Goal: Task Accomplishment & Management: Use online tool/utility

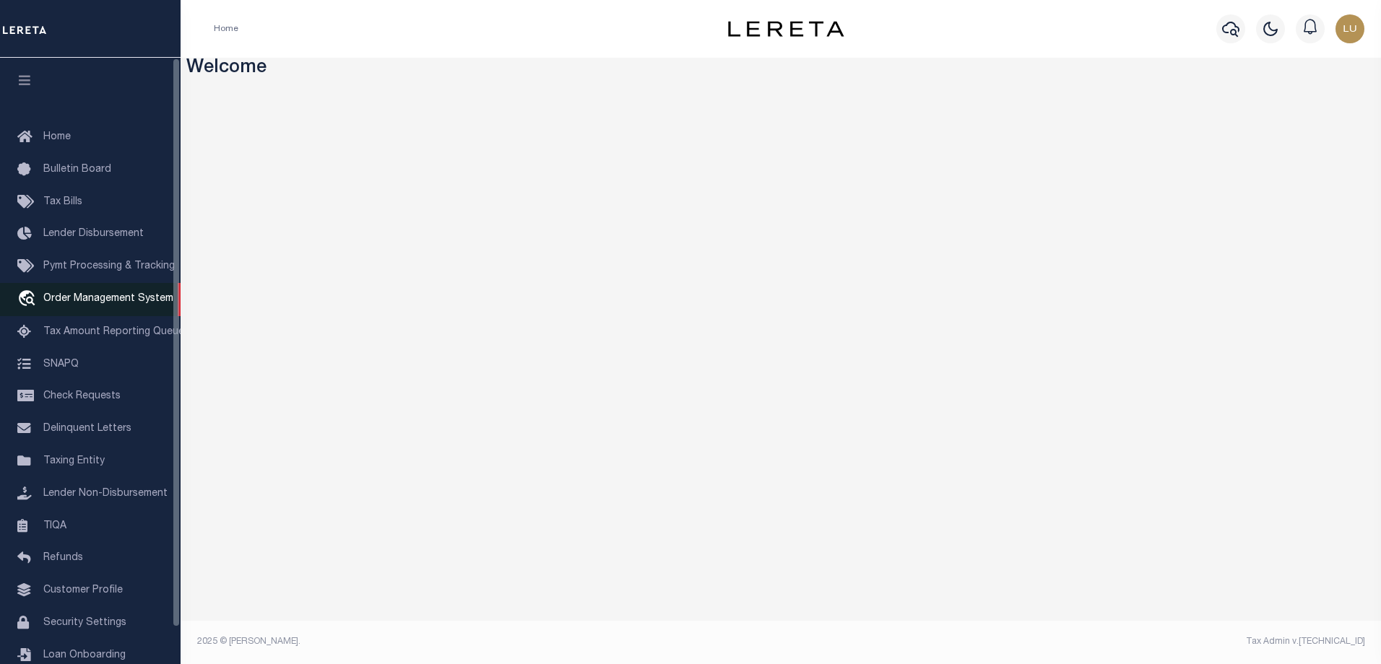
click at [84, 300] on span "Order Management System" at bounding box center [108, 299] width 130 height 10
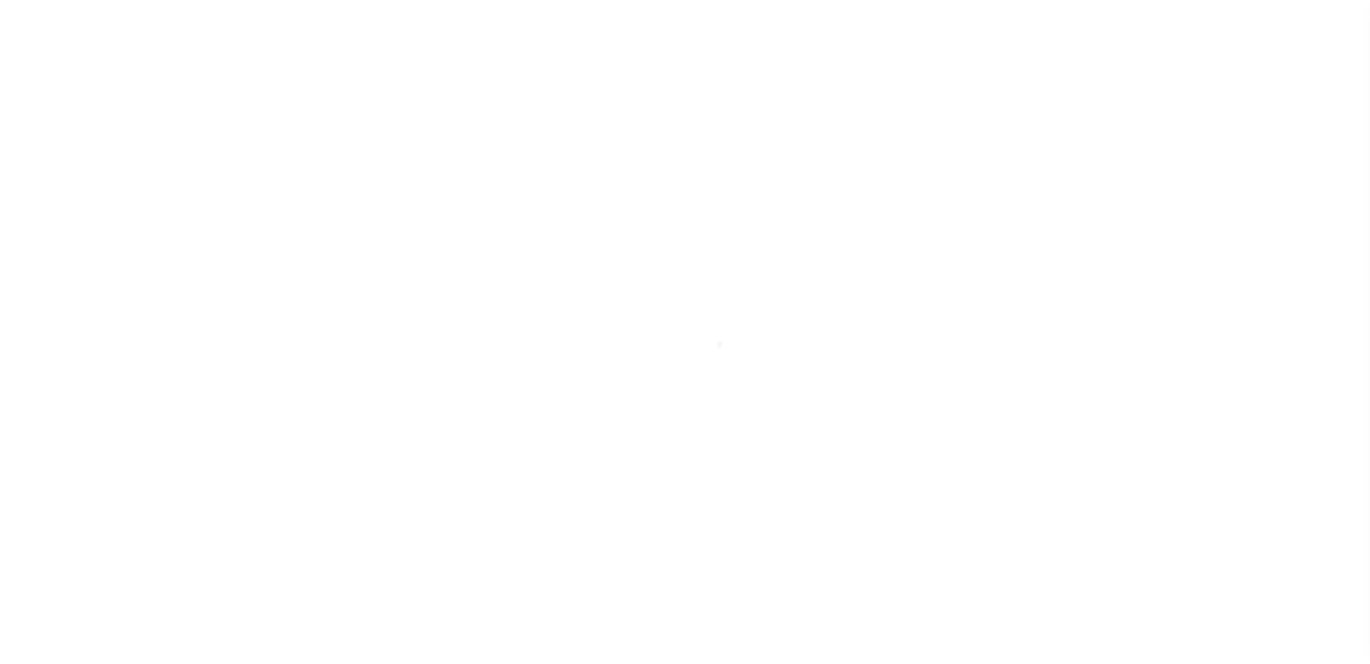
scroll to position [39, 0]
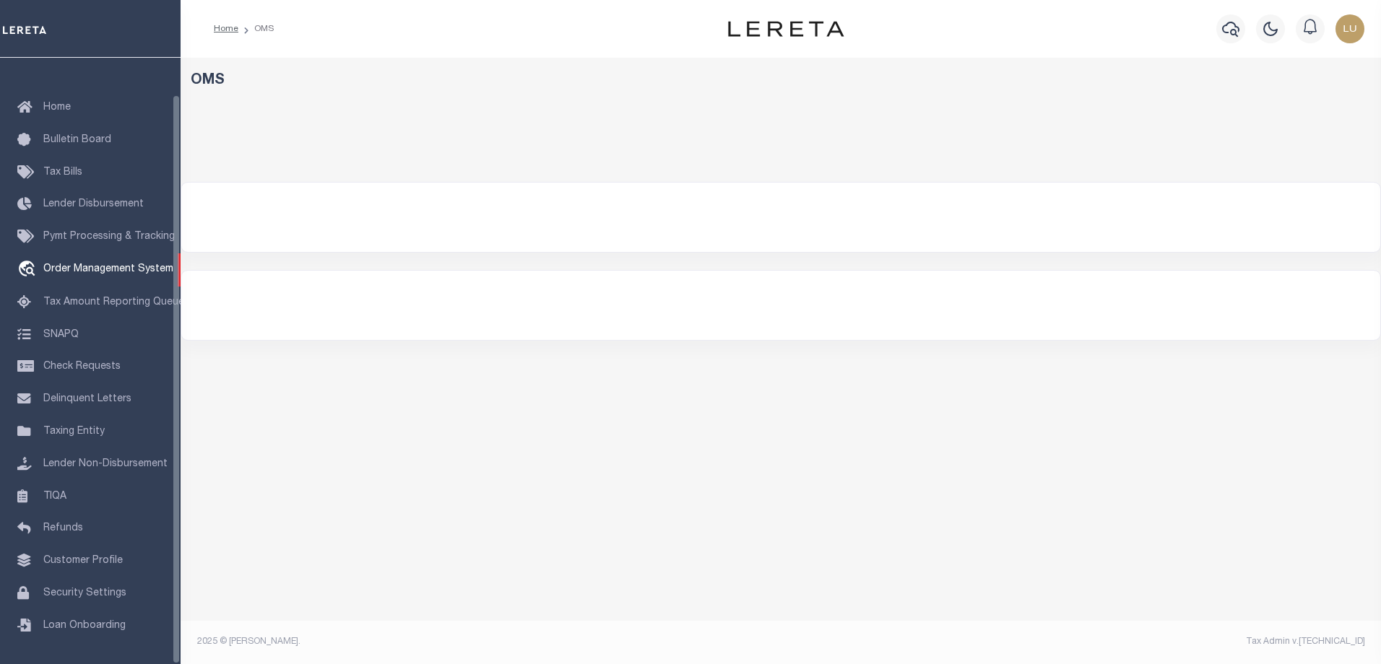
select select "200"
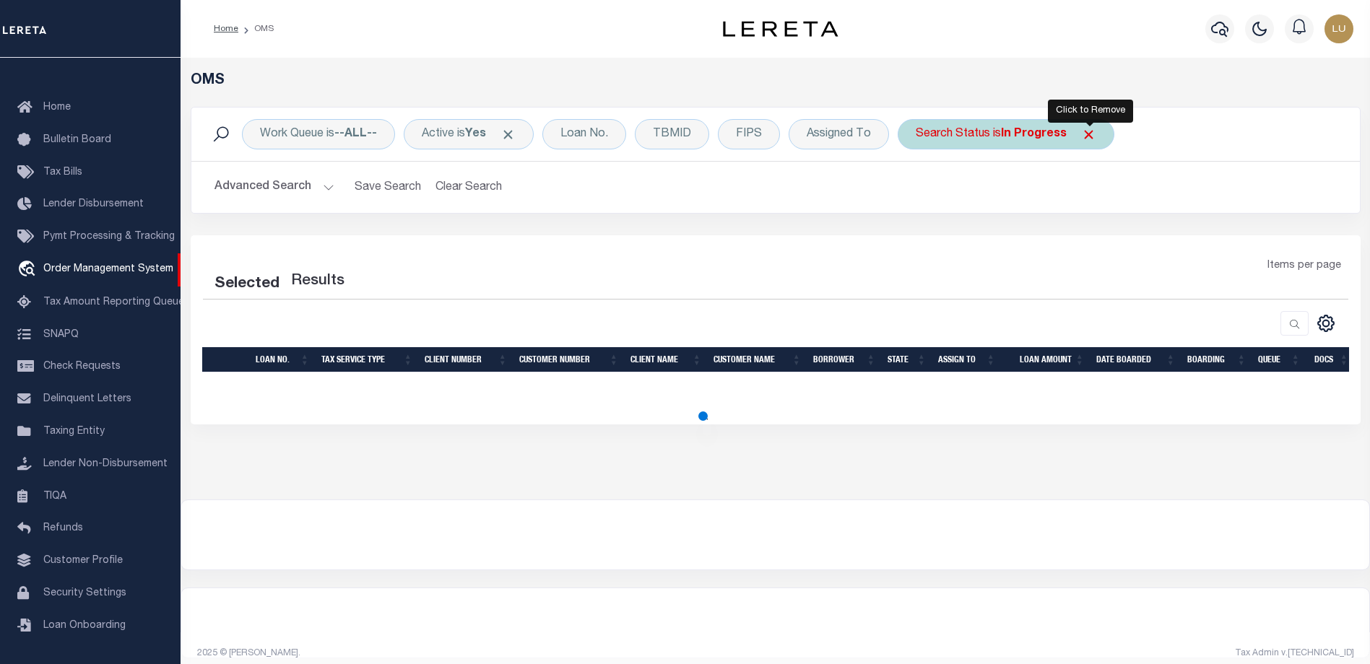
click at [1088, 135] on span "Click to Remove" at bounding box center [1088, 134] width 15 height 15
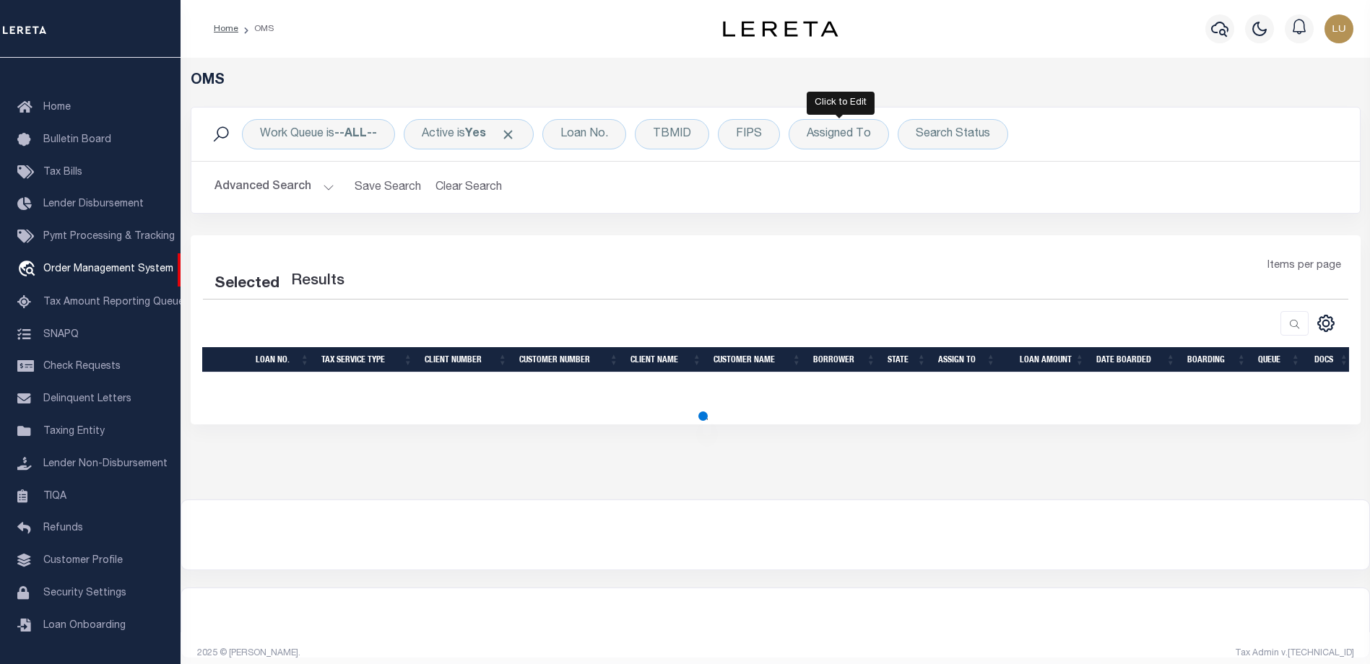
select select "200"
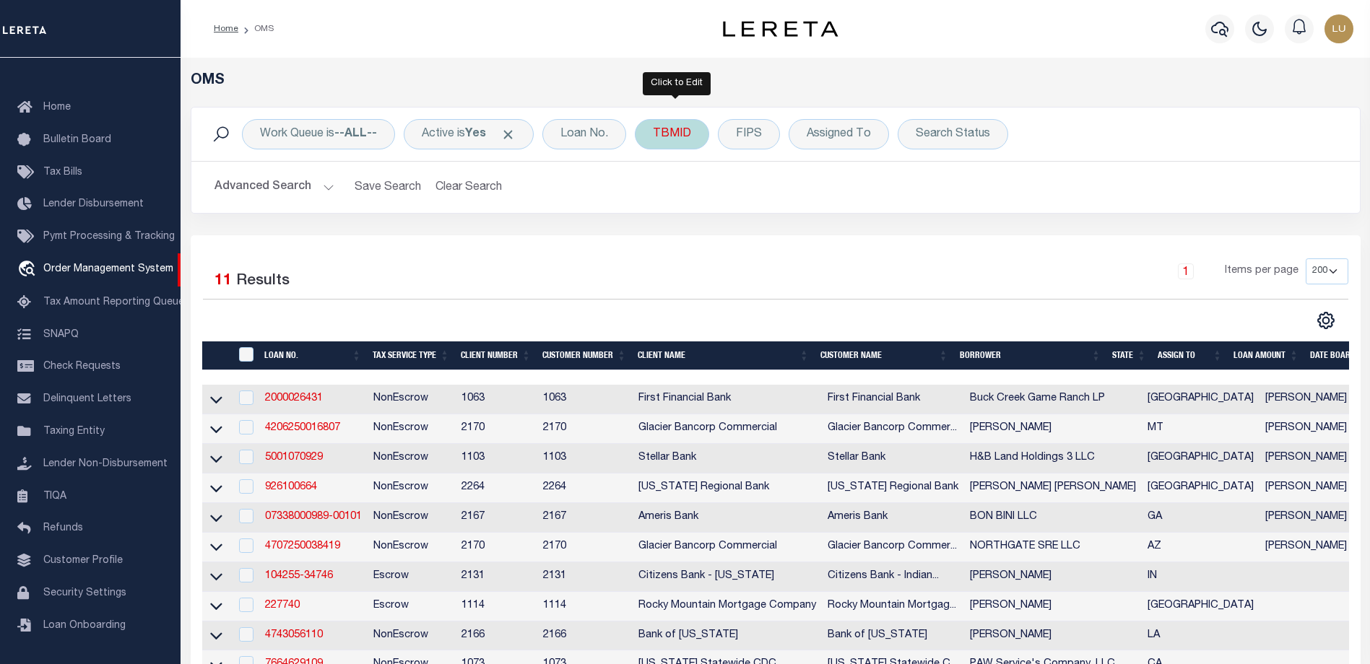
click at [682, 139] on div "TBMID" at bounding box center [672, 134] width 74 height 30
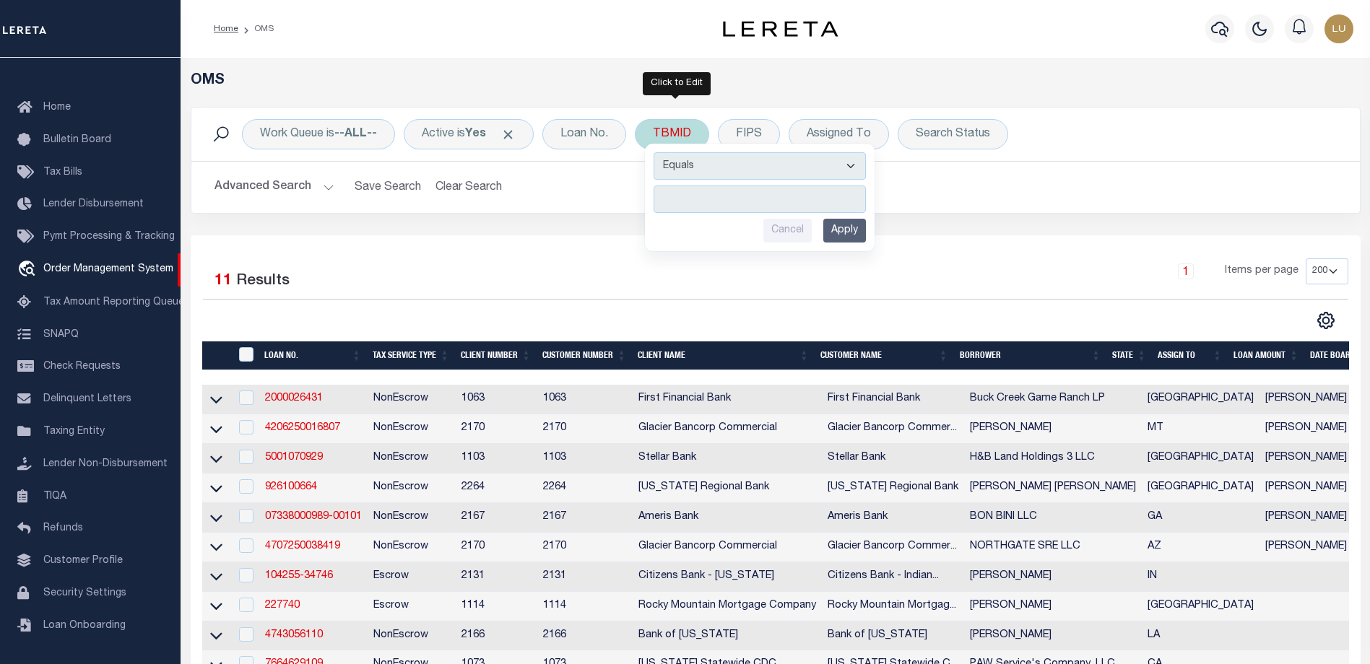
type input "3385767"
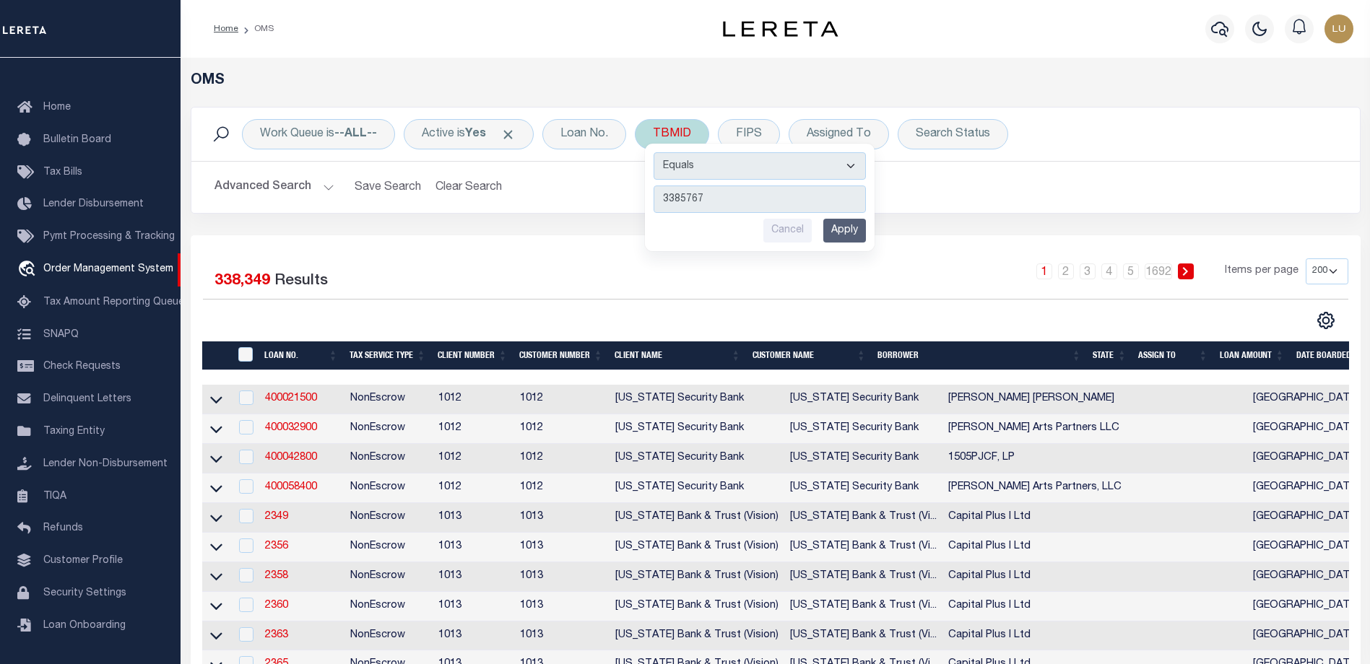
click at [859, 227] on input "Apply" at bounding box center [844, 231] width 43 height 24
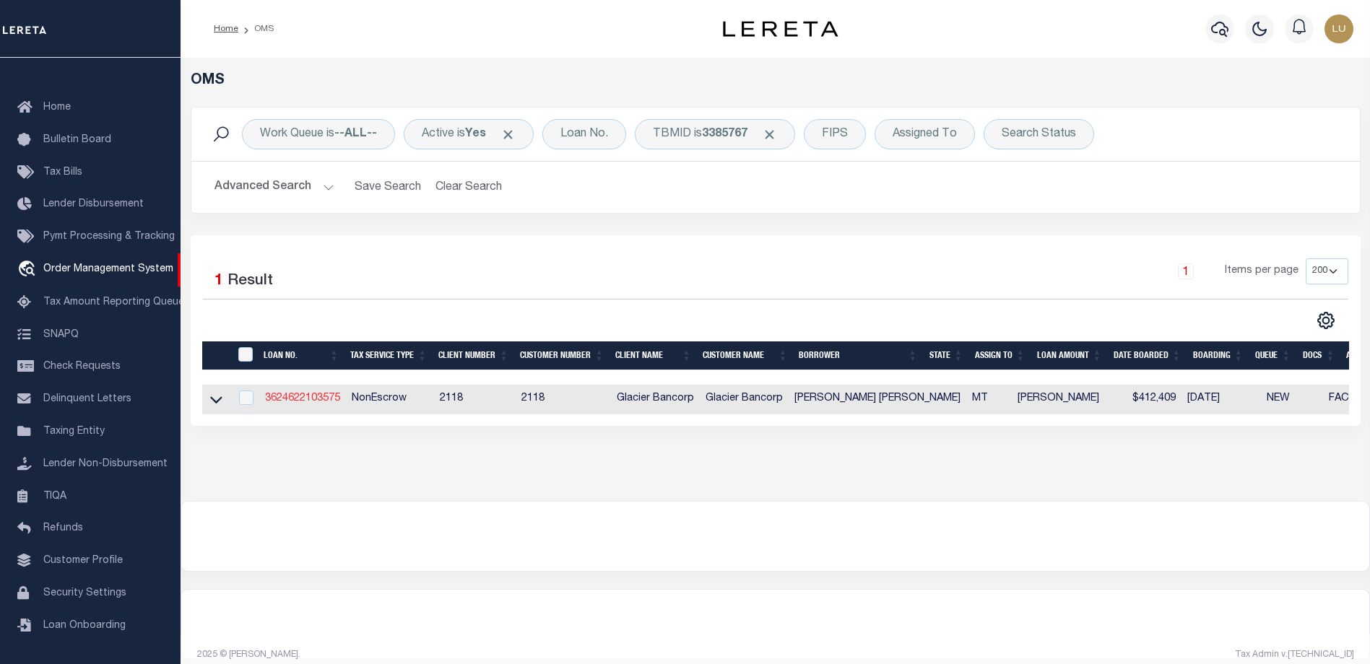
click at [308, 402] on link "3624622103575" at bounding box center [302, 399] width 75 height 10
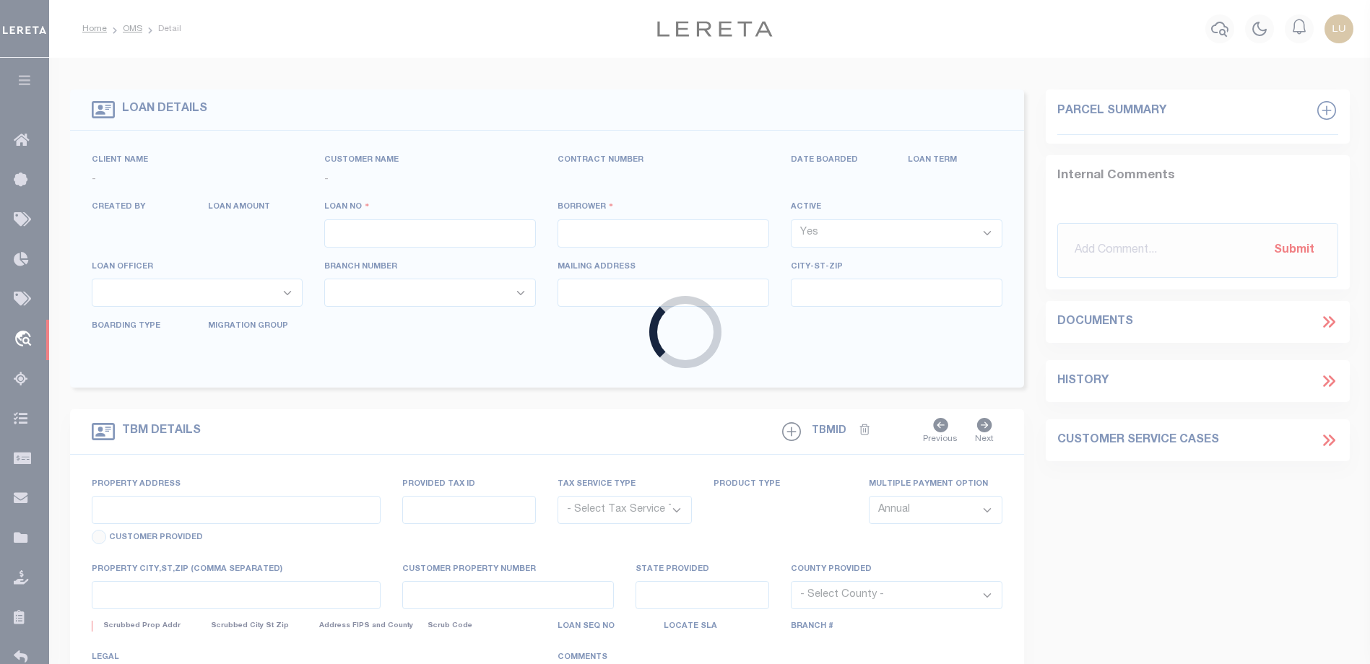
type input "3624622103575"
type input "[PERSON_NAME] [PERSON_NAME]"
select select
select select "10"
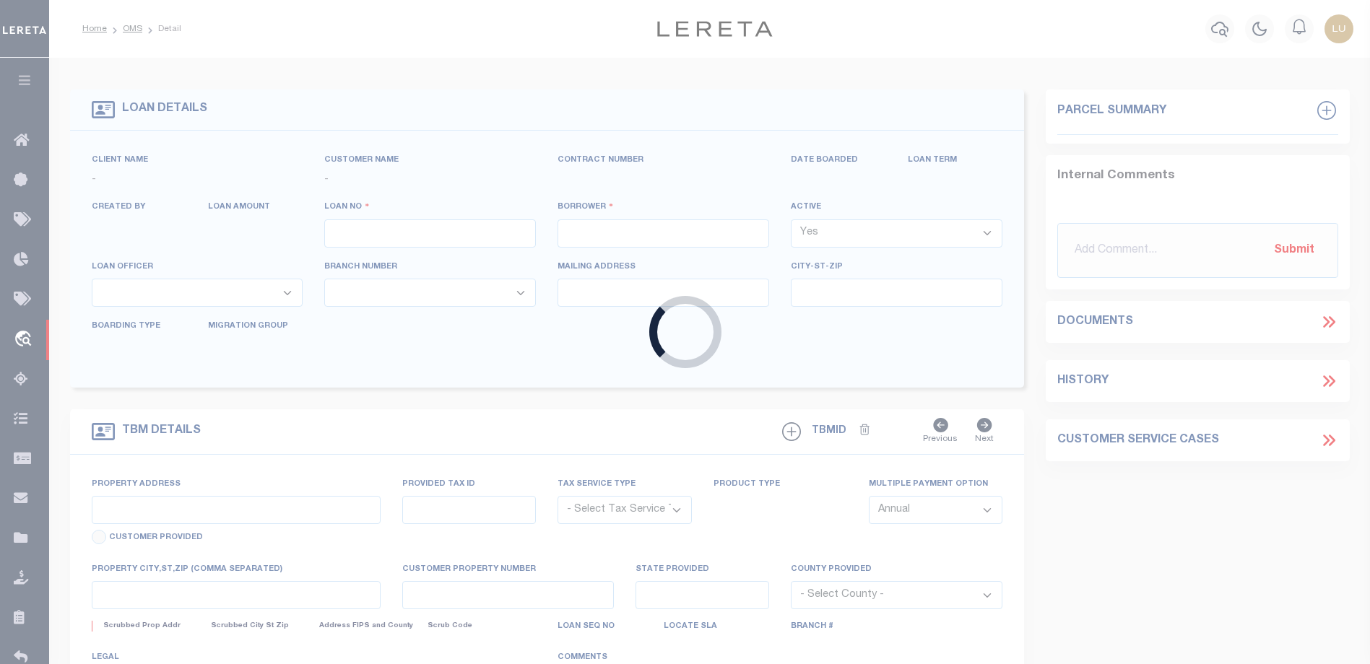
select select "NonEscrow"
type input "NHN [GEOGRAPHIC_DATA]"
select select
type input "ANACONDA MT 597110000"
type input "MT"
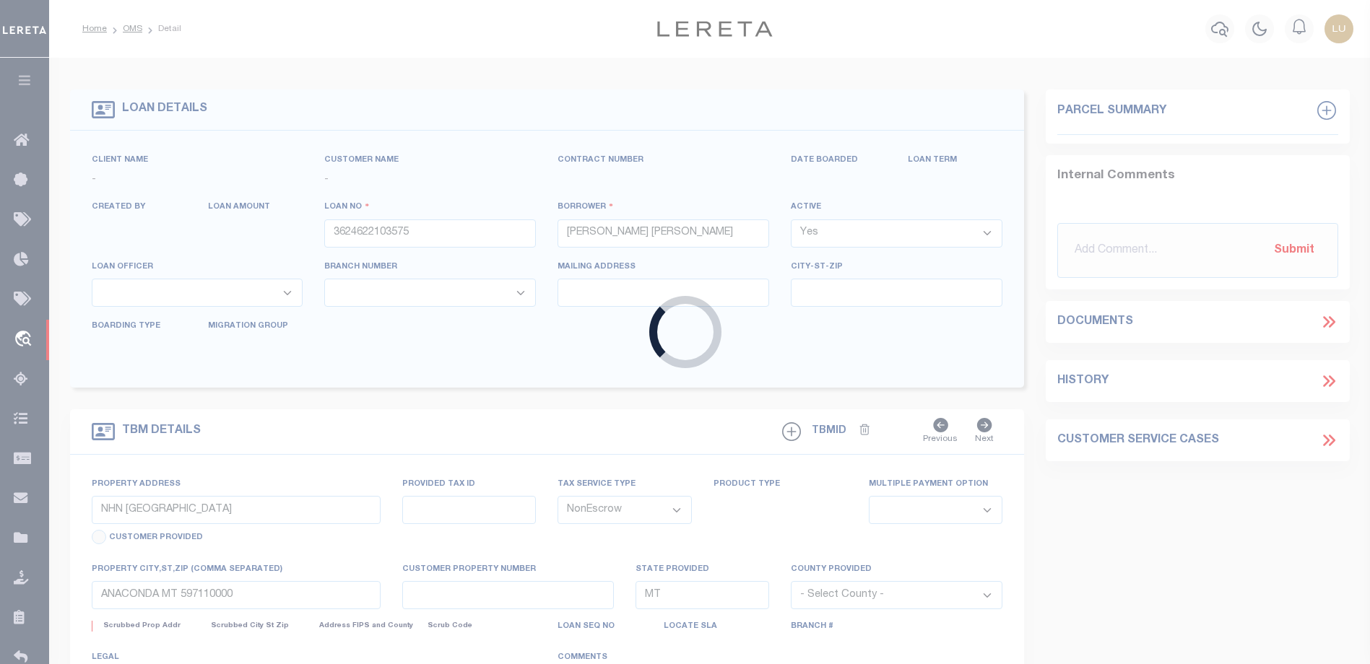
select select
select select "9296"
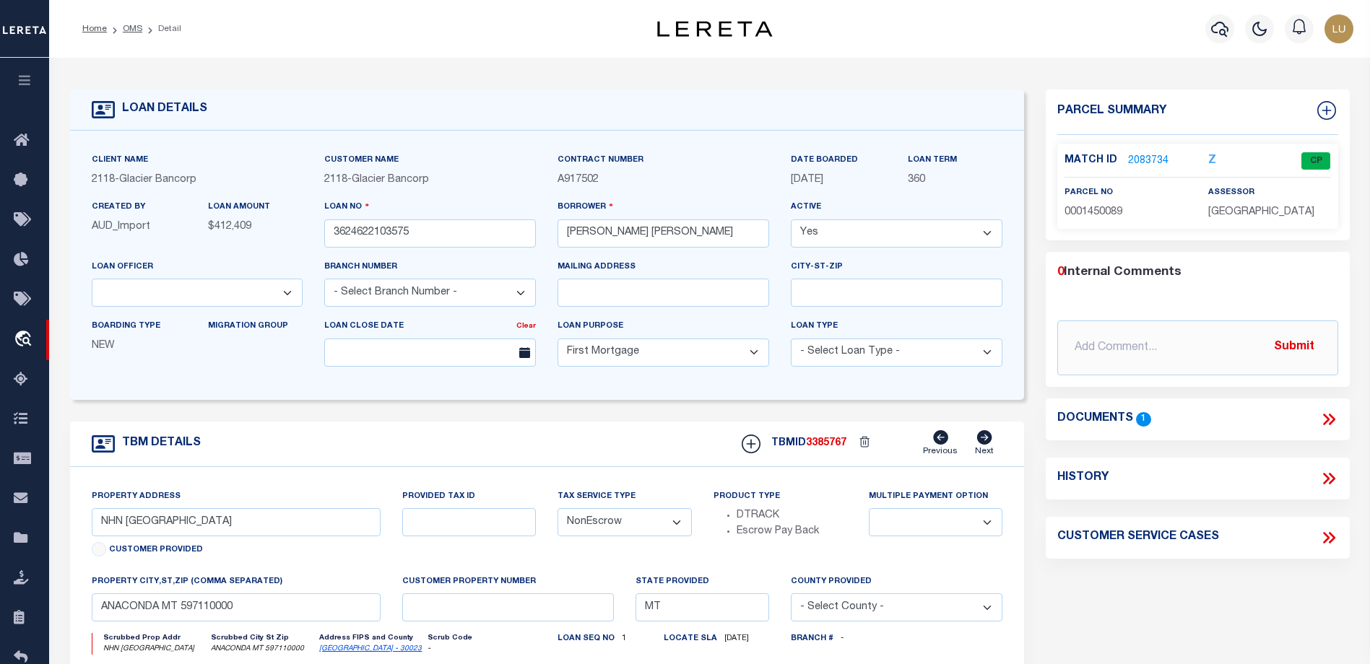
click at [1134, 159] on link "2083734" at bounding box center [1148, 161] width 40 height 15
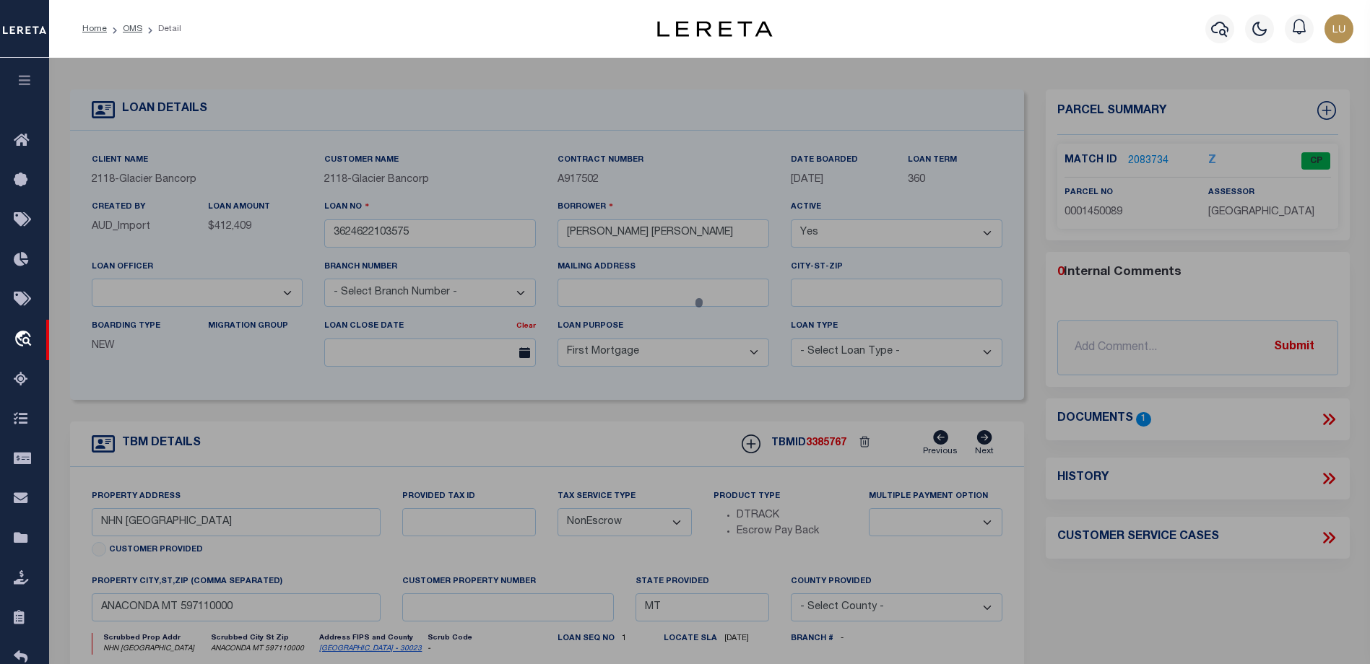
checkbox input "false"
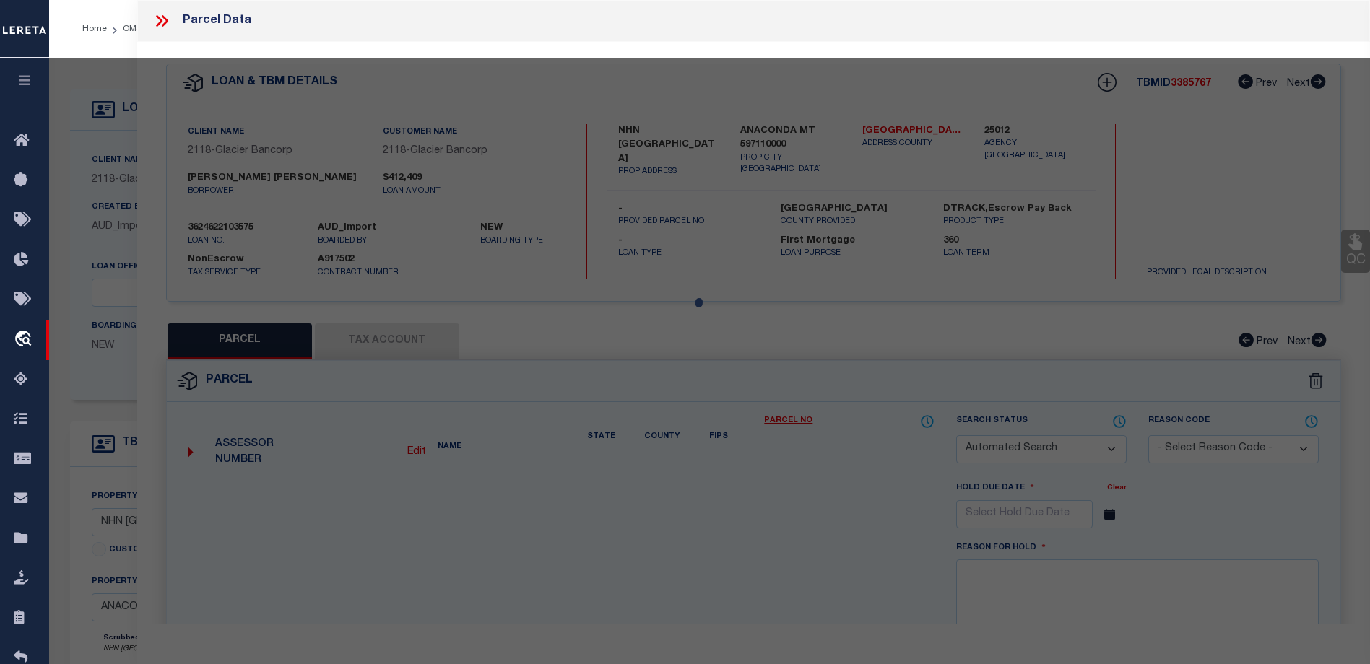
select select "CP"
type input "WILSON RYAN & KRISTIN"
select select "AGW"
select select
type input "15 SUN RIDGE LN"
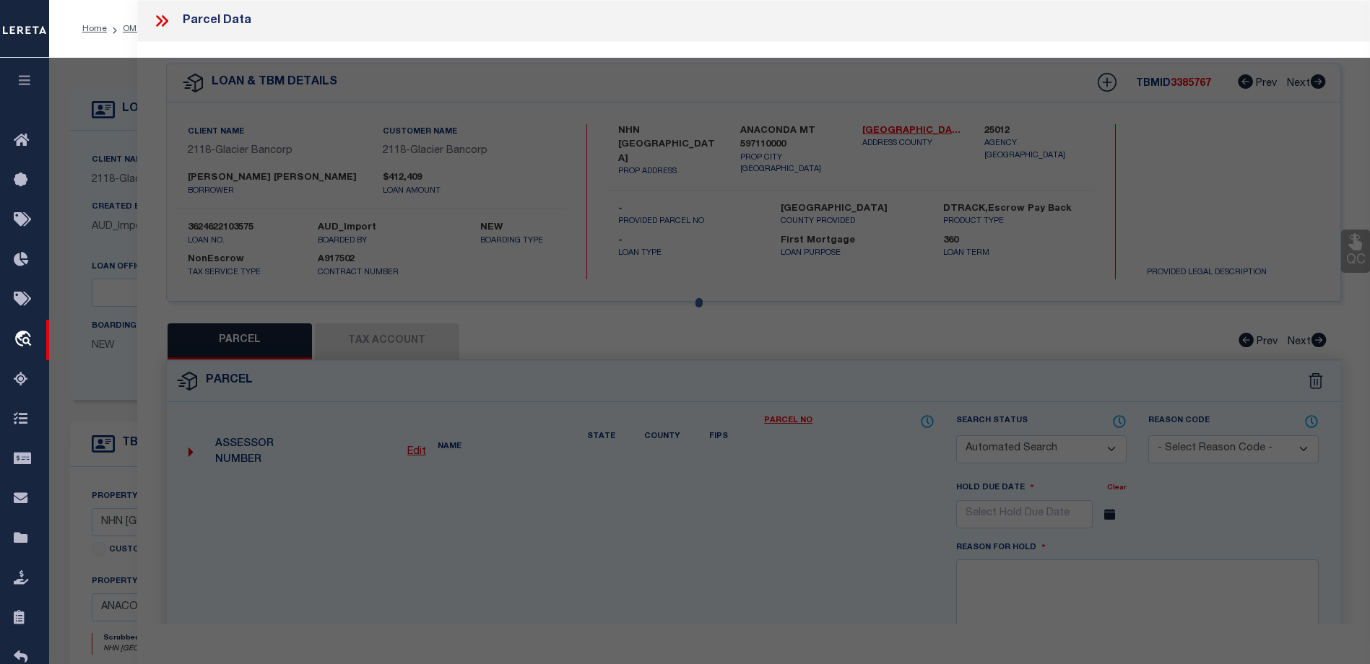
type input "ANACONDA, MT 59711"
type textarea "RISING SUN ESTATES, S26, T05 N, R14 W, Lot 18-A, ACRES 1.86, COS 1005"
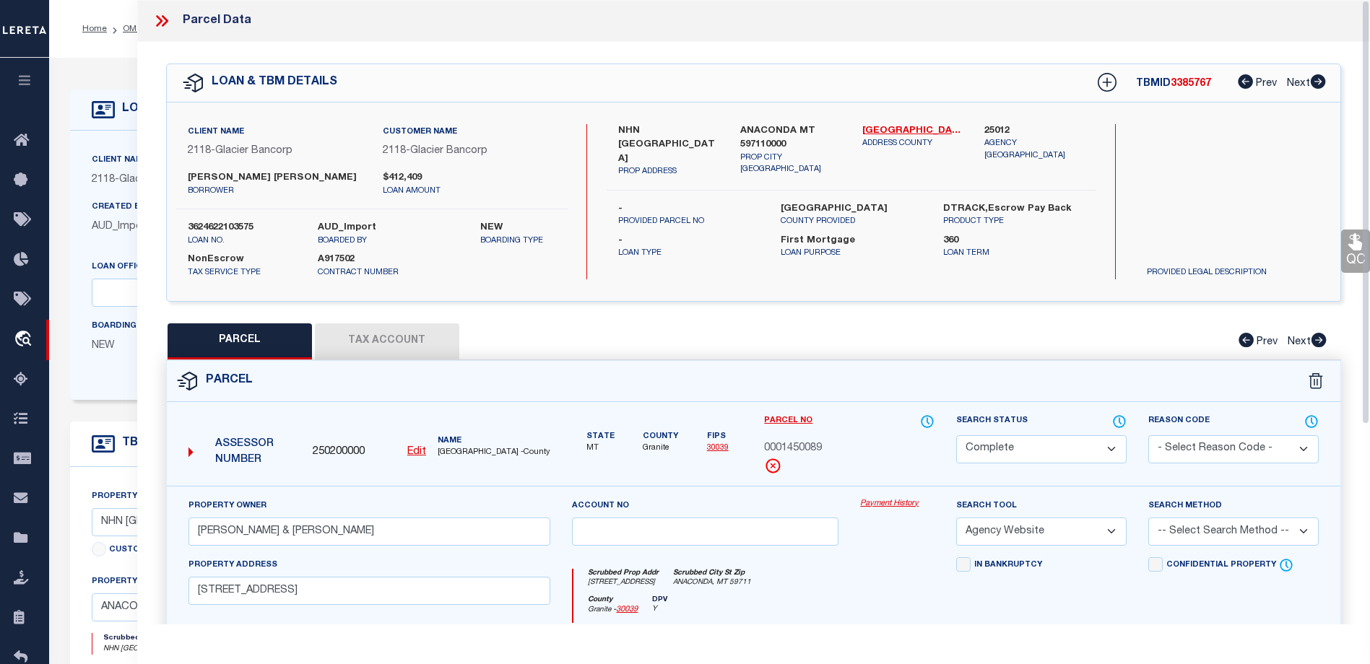
click at [906, 506] on link "Payment History" at bounding box center [897, 504] width 74 height 12
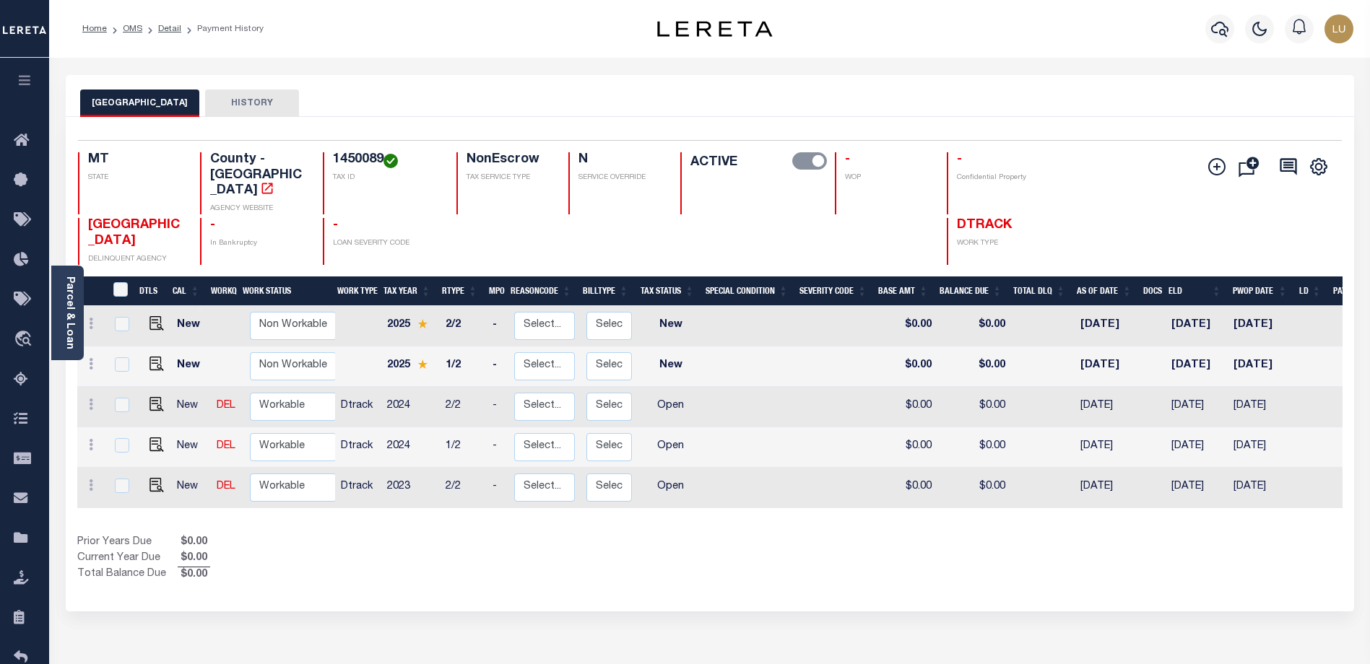
click at [1050, 98] on div "GRANITE COUNTY HISTORY" at bounding box center [709, 103] width 1259 height 27
